Goal: Navigation & Orientation: Find specific page/section

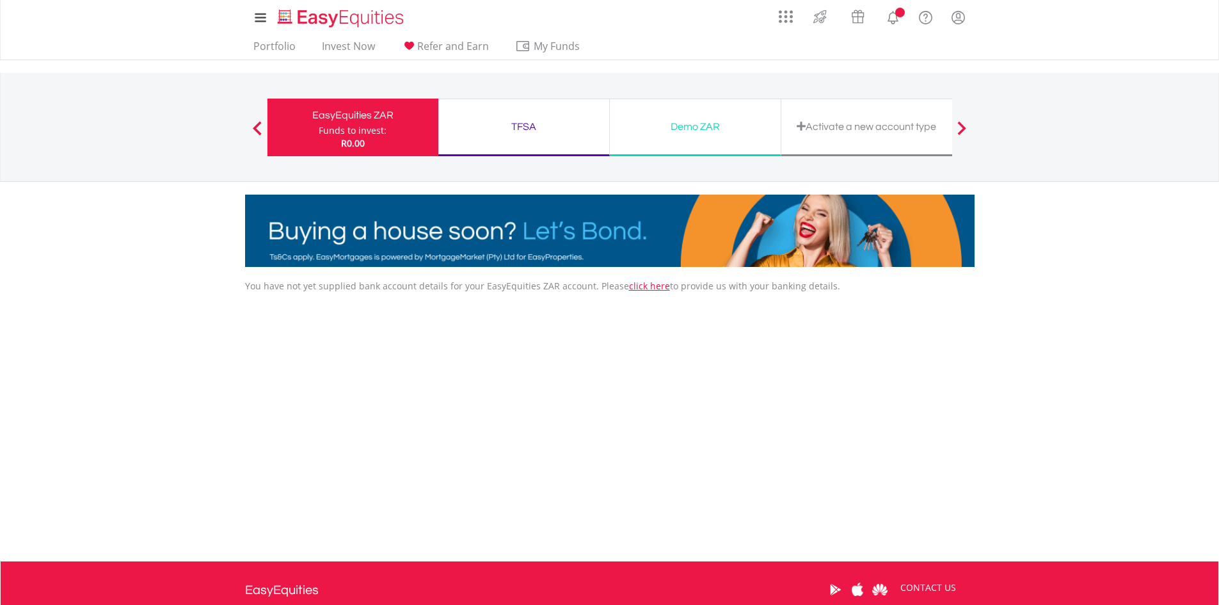
click at [524, 119] on div "TFSA" at bounding box center [524, 127] width 156 height 18
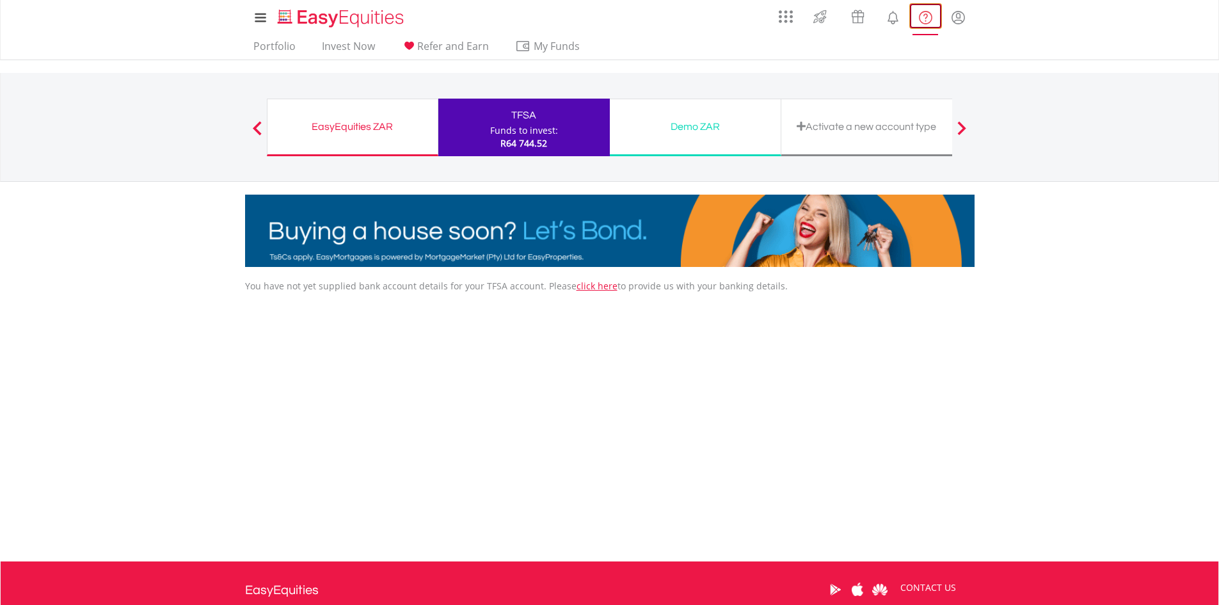
click at [920, 19] on lord-icon "FAQ's and Support" at bounding box center [926, 18] width 16 height 16
click at [530, 129] on div "Funds to invest:" at bounding box center [524, 130] width 68 height 13
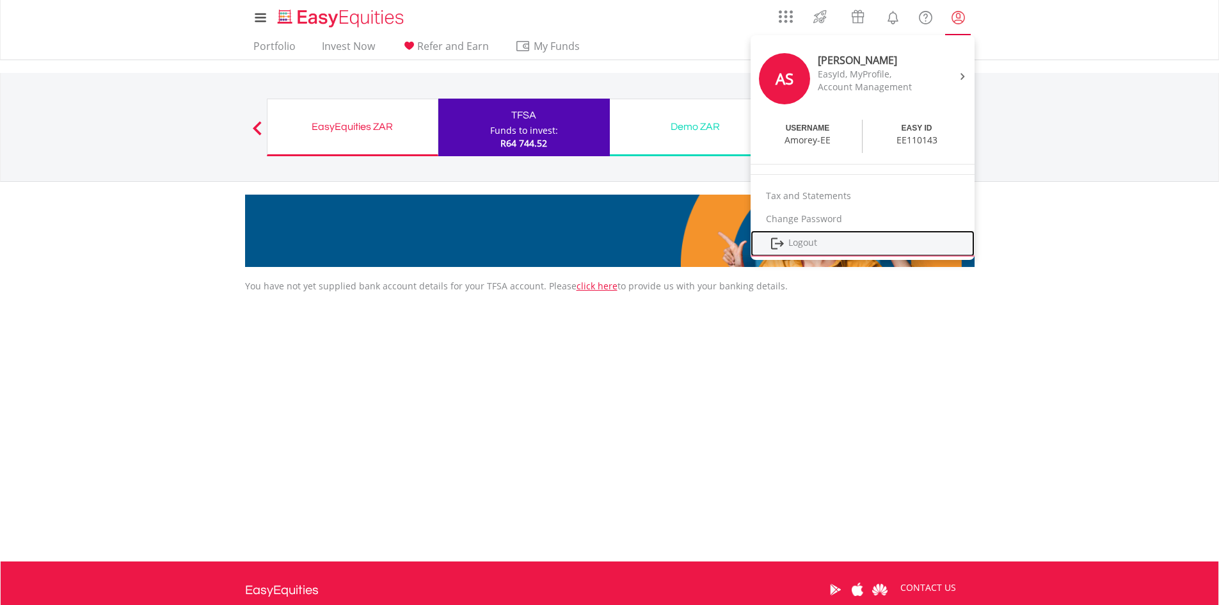
click at [799, 243] on link "Logout" at bounding box center [863, 243] width 224 height 26
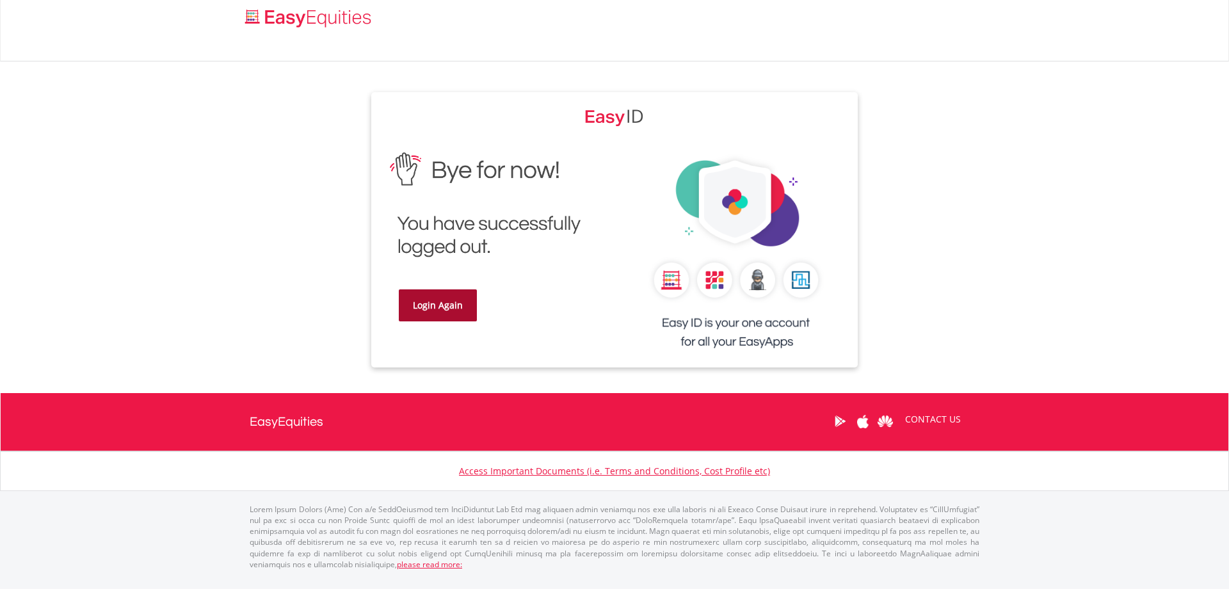
click at [447, 300] on link "Login Again" at bounding box center [438, 305] width 78 height 32
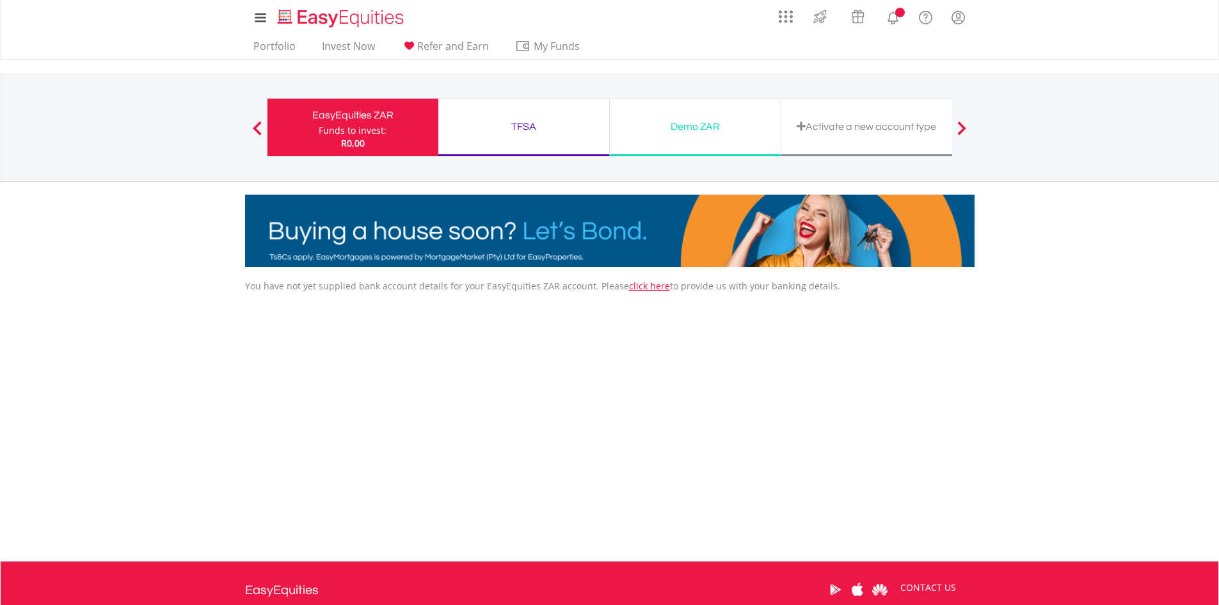
click at [525, 122] on div "TFSA" at bounding box center [524, 127] width 156 height 18
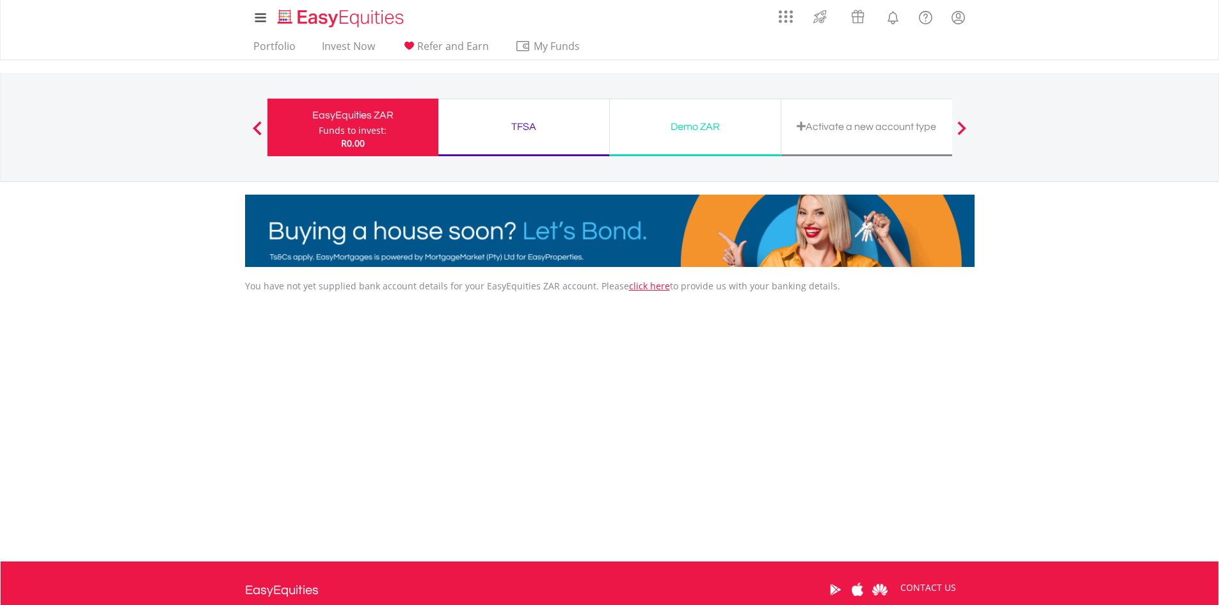
click at [534, 129] on div "TFSA" at bounding box center [524, 127] width 156 height 18
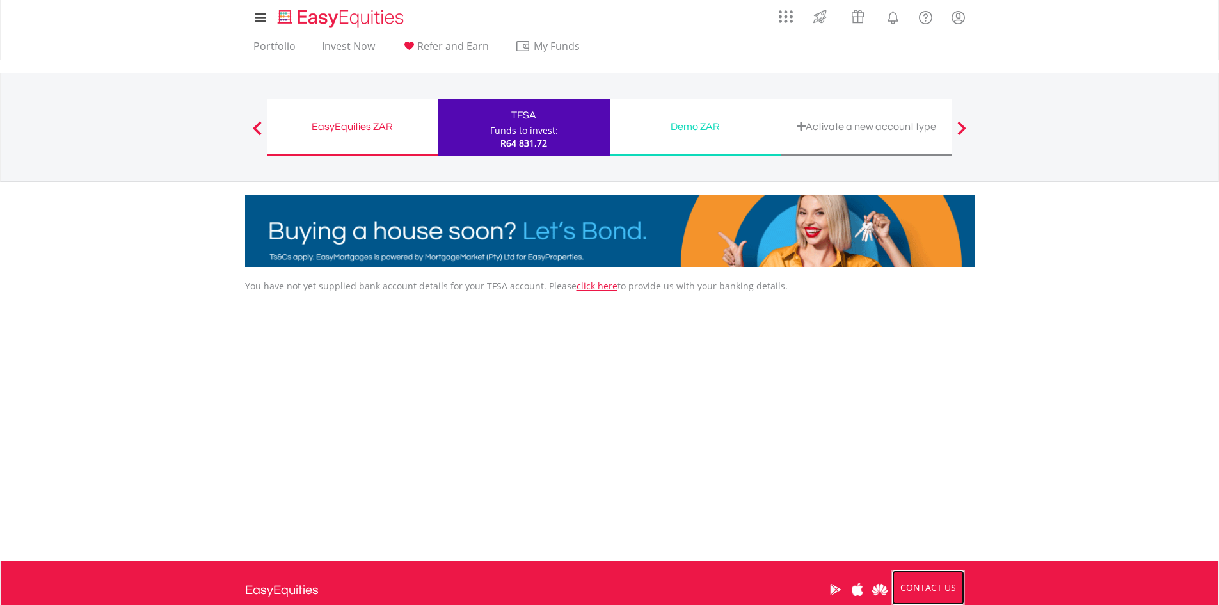
click at [920, 589] on link "CONTACT US" at bounding box center [929, 588] width 74 height 36
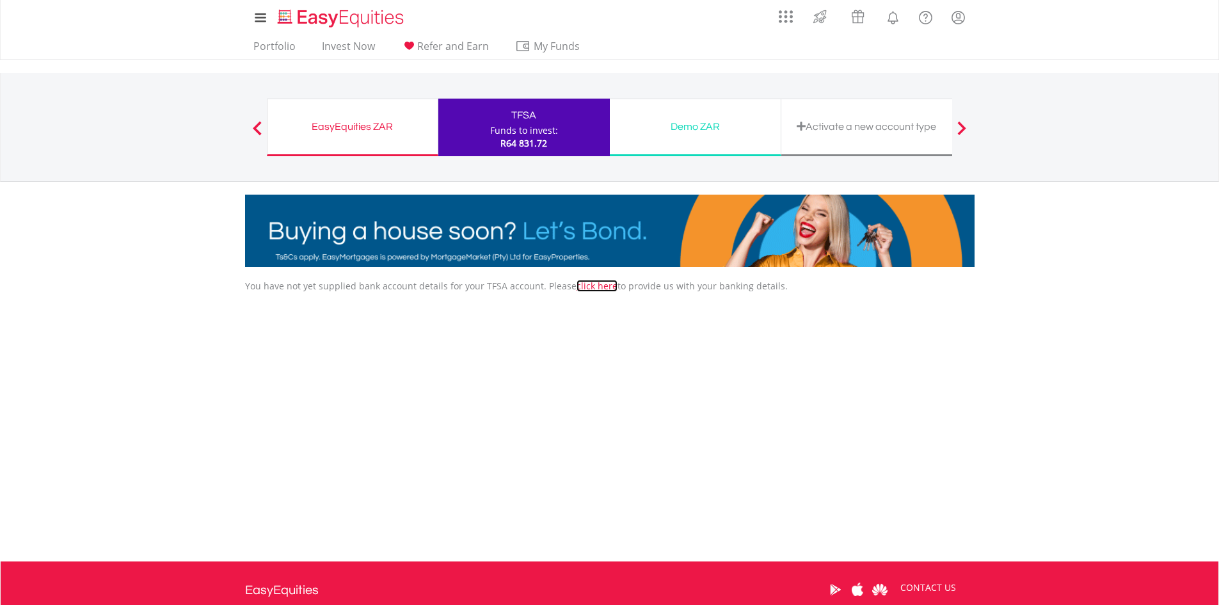
click at [598, 287] on link "click here" at bounding box center [597, 286] width 41 height 12
